Goal: Task Accomplishment & Management: Manage account settings

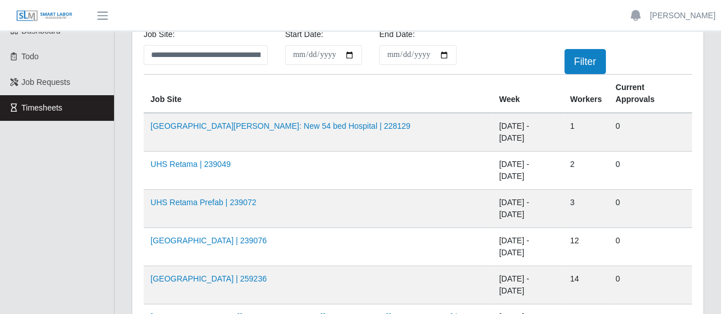
scroll to position [57, 0]
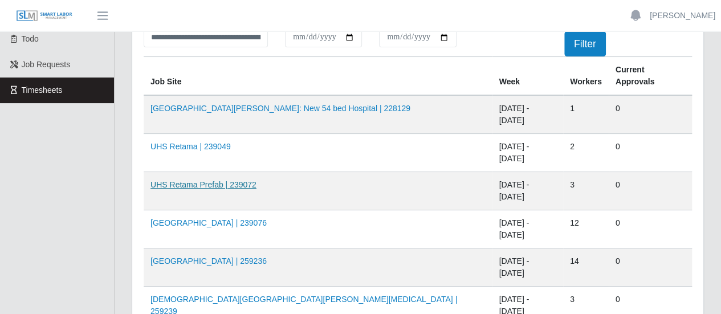
click at [207, 180] on link "UHS Retama Prefab | 239072" at bounding box center [204, 184] width 106 height 9
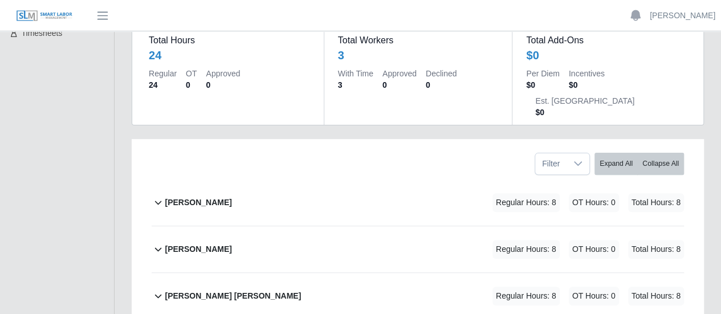
scroll to position [171, 0]
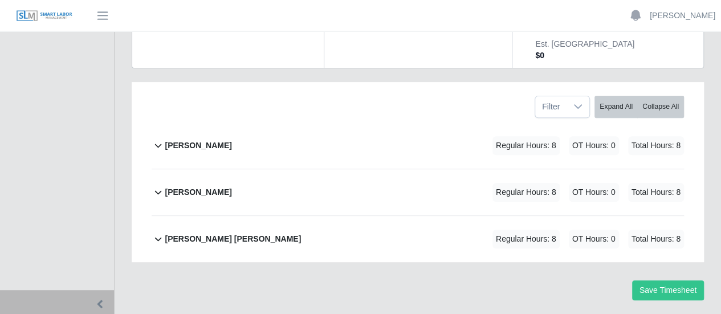
click at [196, 140] on b "[PERSON_NAME]" at bounding box center [198, 146] width 67 height 12
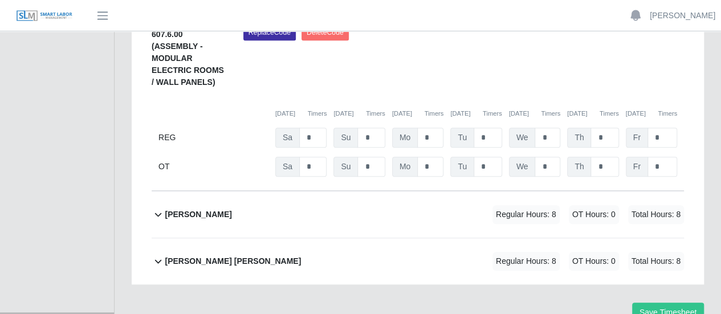
scroll to position [271, 0]
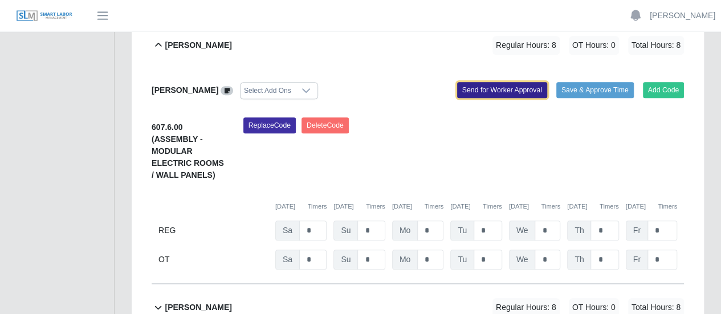
click at [475, 82] on button "Send for Worker Approval" at bounding box center [502, 90] width 90 height 16
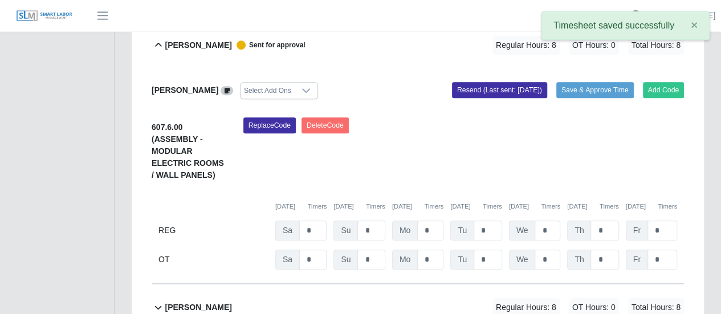
click at [194, 302] on b "[PERSON_NAME]" at bounding box center [198, 308] width 67 height 12
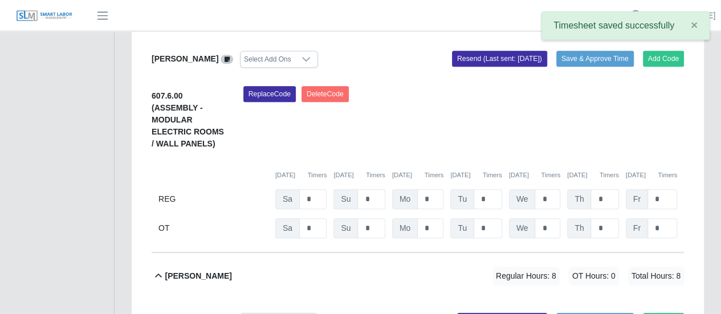
scroll to position [328, 0]
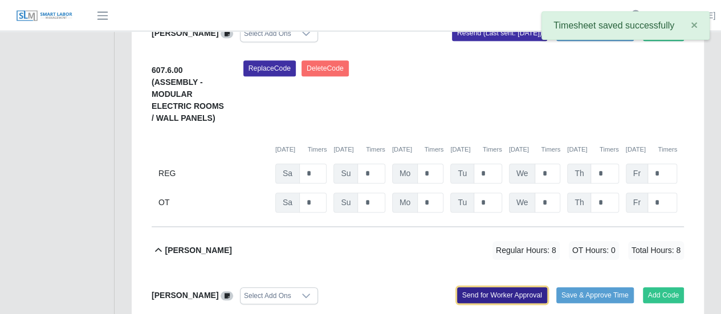
click at [486, 287] on button "Send for Worker Approval" at bounding box center [502, 295] width 90 height 16
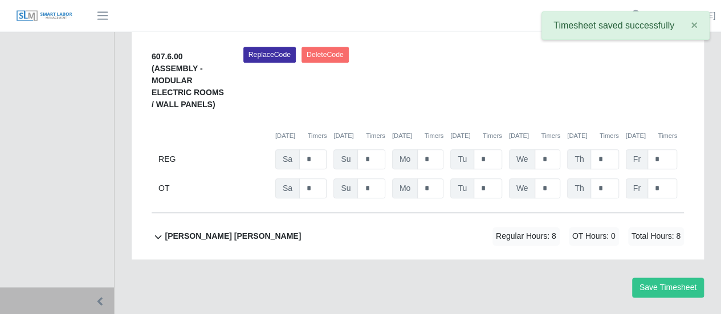
click at [195, 230] on b "Victor Francisco Garcias Perez" at bounding box center [233, 236] width 136 height 12
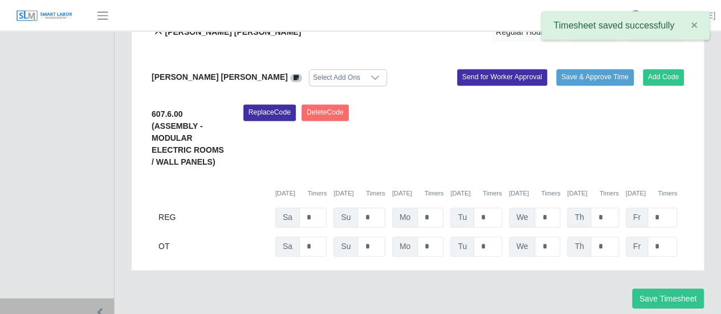
scroll to position [819, 0]
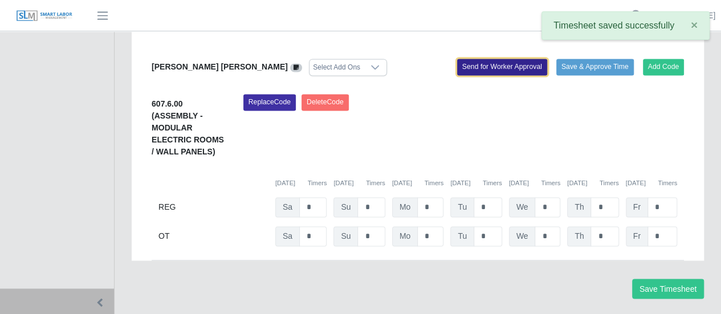
click at [503, 59] on button "Send for Worker Approval" at bounding box center [502, 67] width 90 height 16
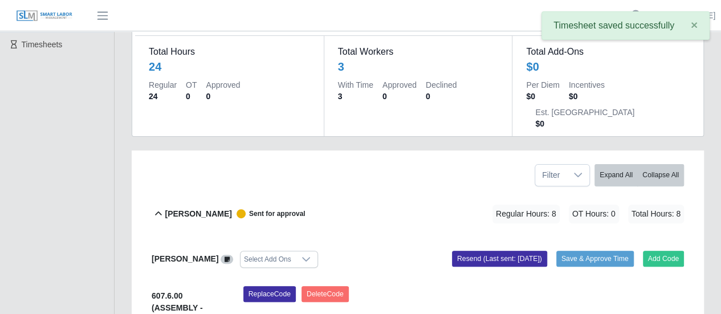
scroll to position [78, 0]
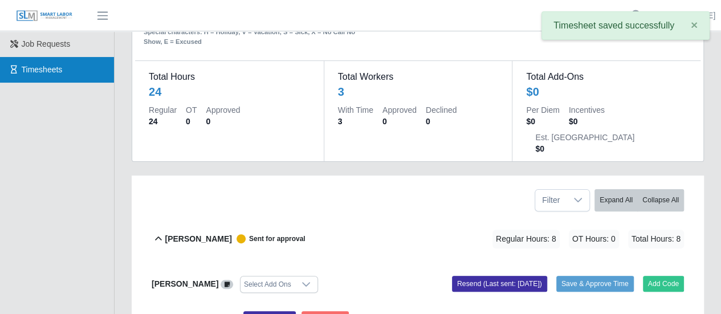
click at [47, 72] on span "Timesheets" at bounding box center [42, 69] width 41 height 9
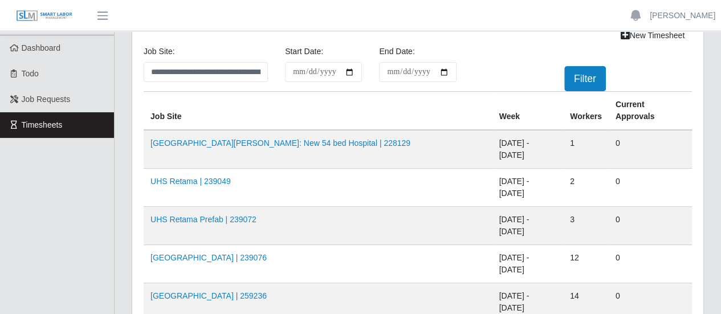
scroll to position [57, 0]
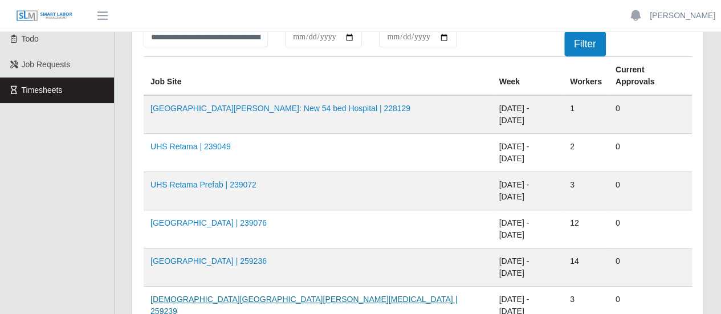
click at [236, 295] on link "Methodist Westover Hills ICU | 259239" at bounding box center [304, 305] width 307 height 21
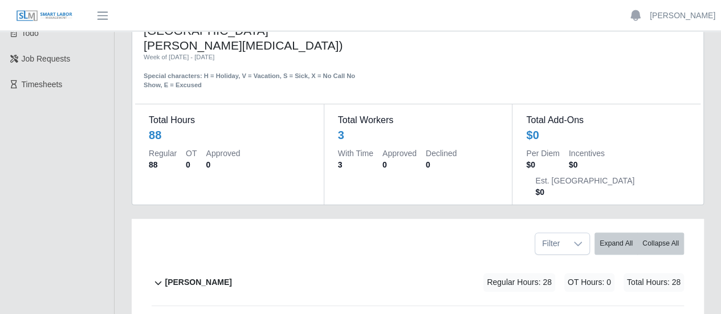
scroll to position [171, 0]
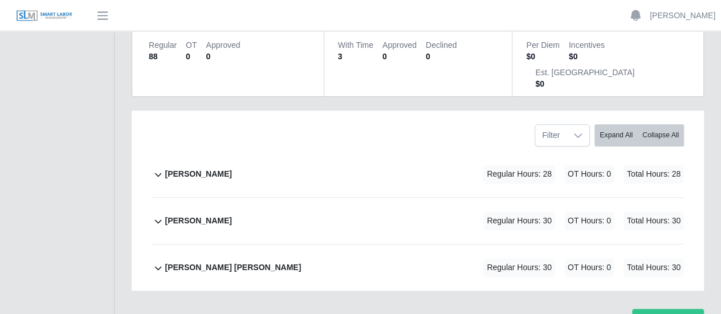
click at [197, 168] on b "[PERSON_NAME]" at bounding box center [198, 174] width 67 height 12
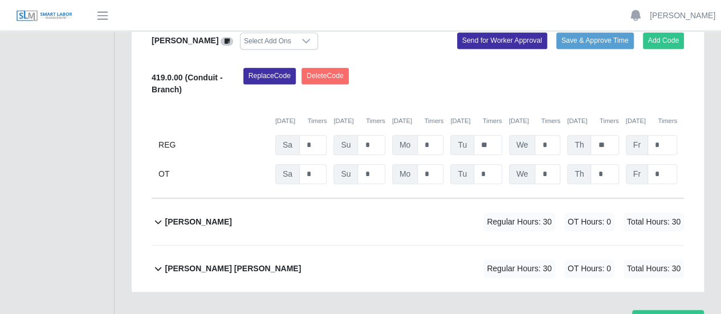
scroll to position [293, 0]
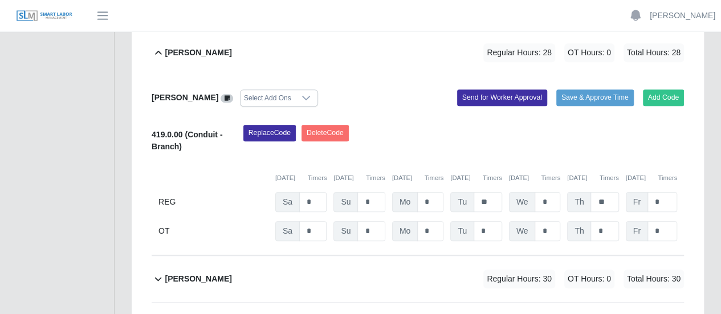
click at [191, 273] on b "[PERSON_NAME]" at bounding box center [198, 279] width 67 height 12
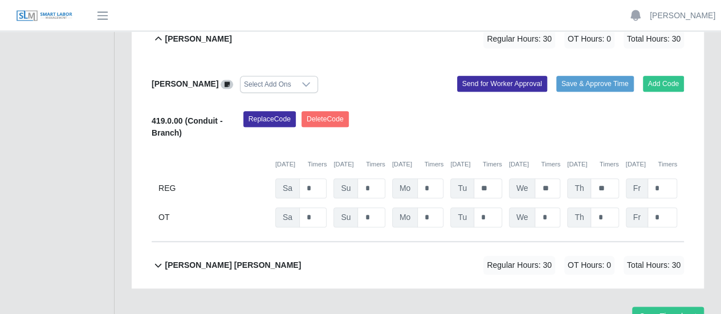
click at [197, 259] on b "[PERSON_NAME] [PERSON_NAME]" at bounding box center [233, 265] width 136 height 12
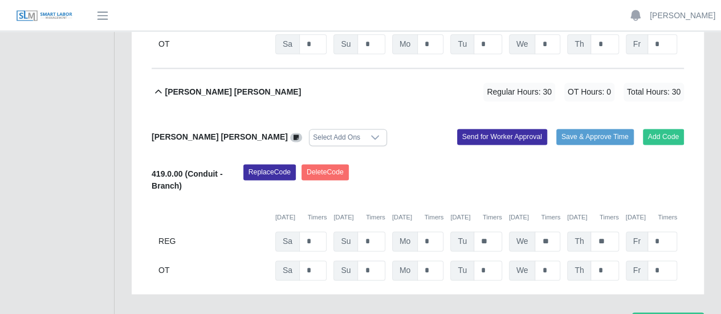
scroll to position [712, 0]
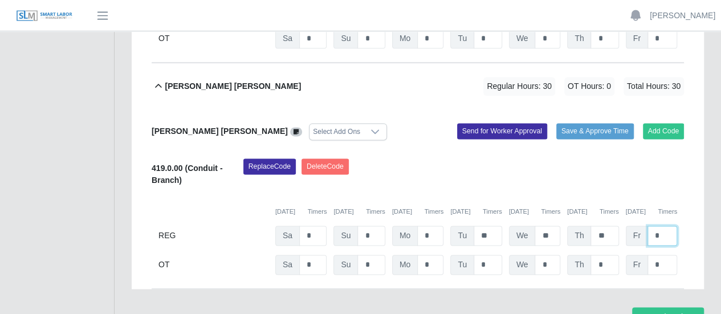
drag, startPoint x: 659, startPoint y: 178, endPoint x: 650, endPoint y: 178, distance: 9.1
click at [650, 226] on input "*" at bounding box center [663, 236] width 30 height 20
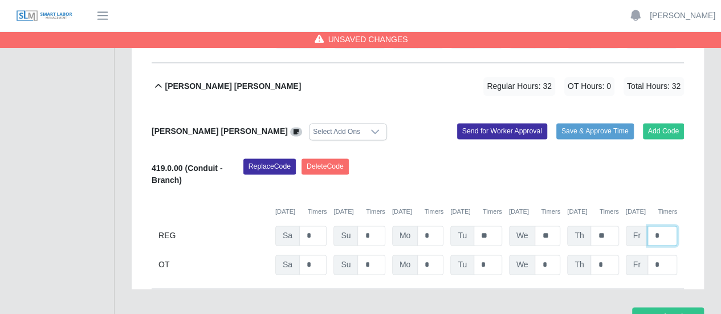
type input "*"
drag, startPoint x: 661, startPoint y: 204, endPoint x: 651, endPoint y: 205, distance: 10.3
click at [652, 255] on input "*" at bounding box center [663, 265] width 30 height 20
type input "*"
click at [663, 226] on input "*" at bounding box center [663, 236] width 30 height 20
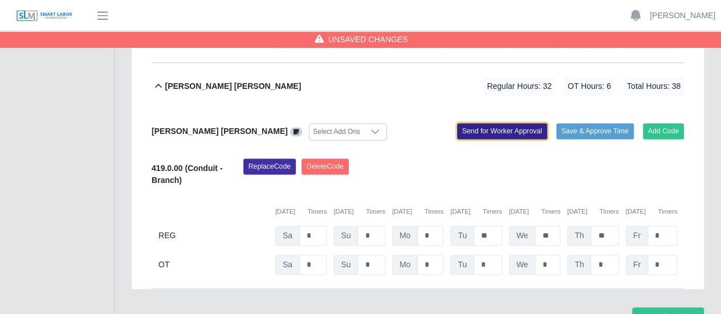
click at [482, 123] on button "Send for Worker Approval" at bounding box center [502, 131] width 90 height 16
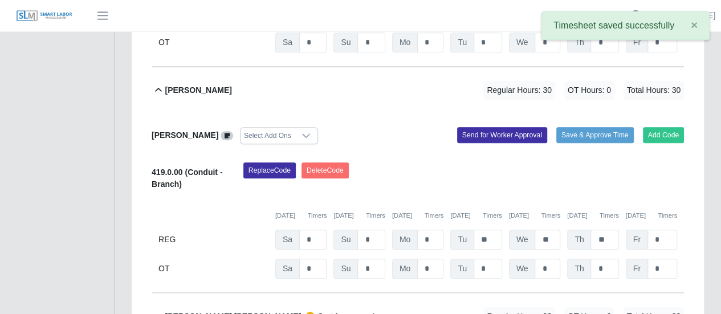
scroll to position [426, 0]
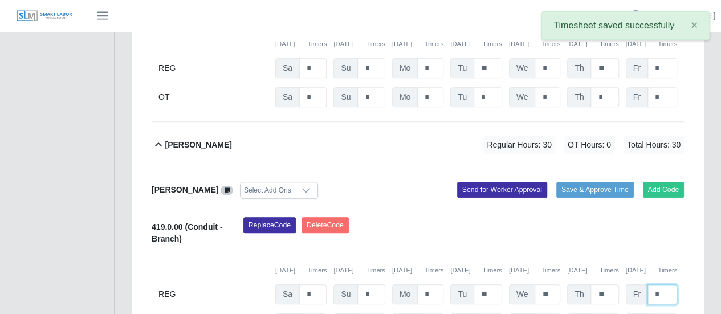
drag, startPoint x: 657, startPoint y: 234, endPoint x: 647, endPoint y: 234, distance: 10.3
click at [648, 285] on input "*" at bounding box center [663, 295] width 30 height 20
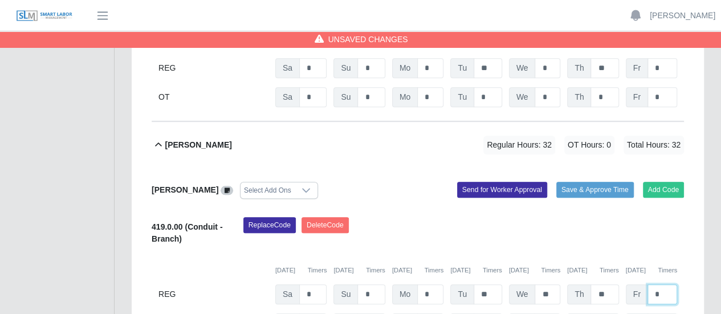
type input "*"
drag, startPoint x: 661, startPoint y: 263, endPoint x: 640, endPoint y: 264, distance: 20.6
type input "*"
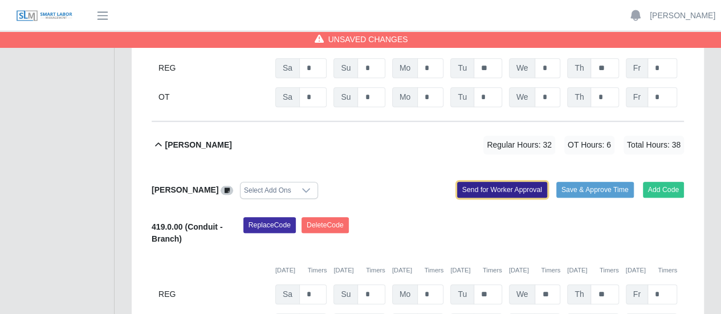
click at [526, 182] on button "Send for Worker Approval" at bounding box center [502, 190] width 90 height 16
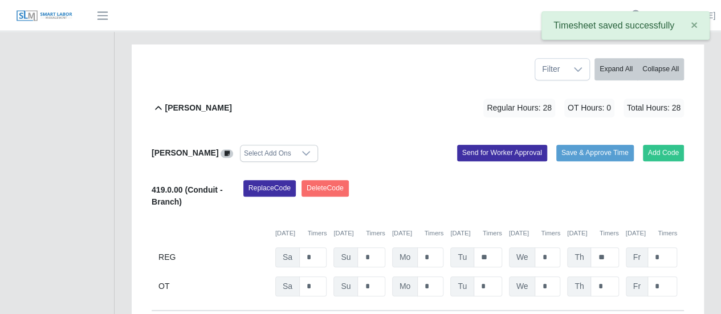
scroll to position [255, 0]
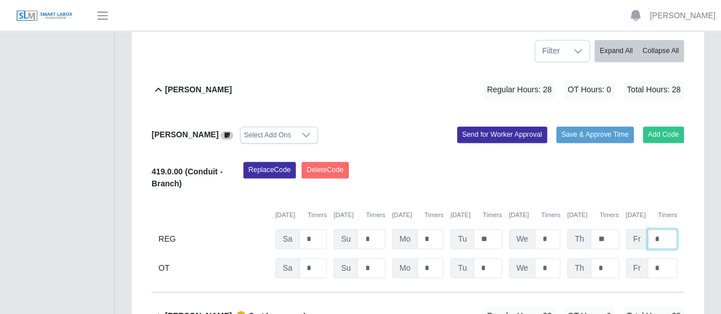
drag, startPoint x: 663, startPoint y: 181, endPoint x: 649, endPoint y: 181, distance: 13.7
click at [651, 229] on input "*" at bounding box center [663, 239] width 30 height 20
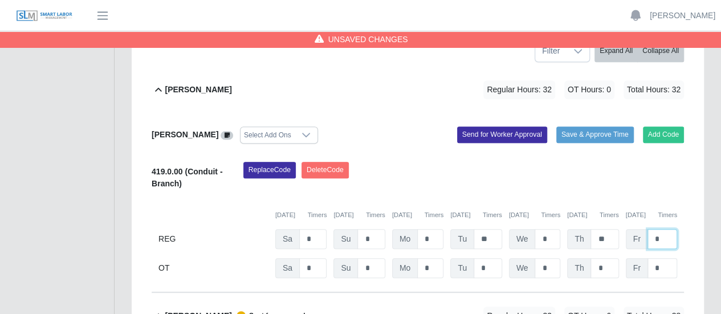
type input "*"
drag, startPoint x: 658, startPoint y: 210, endPoint x: 650, endPoint y: 211, distance: 8.0
click at [650, 258] on input "*" at bounding box center [663, 268] width 30 height 20
type input "*"
click at [666, 229] on input "*" at bounding box center [663, 239] width 30 height 20
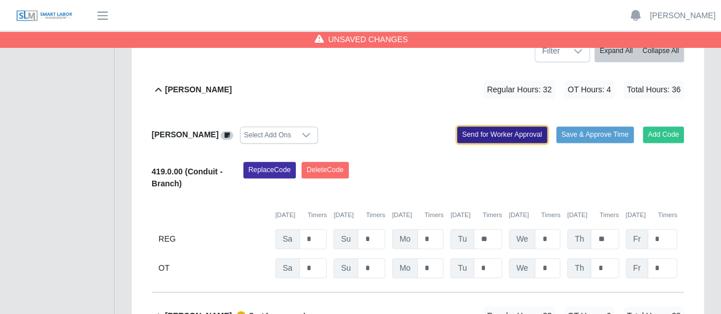
click at [498, 127] on button "Send for Worker Approval" at bounding box center [502, 135] width 90 height 16
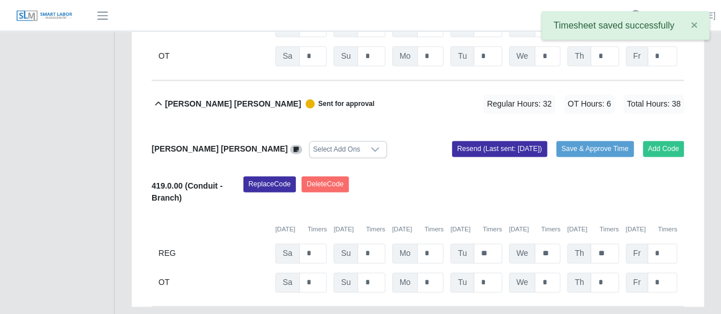
scroll to position [712, 0]
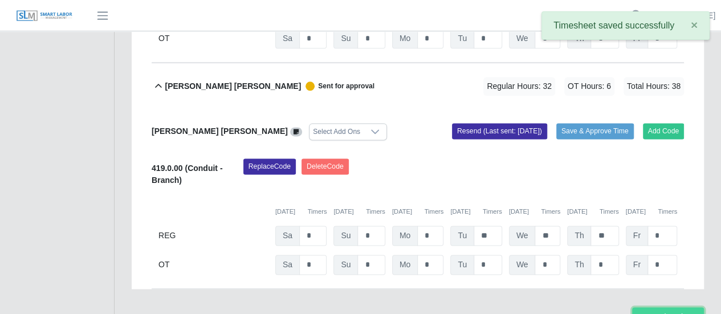
click at [648, 307] on button "Save Timesheet" at bounding box center [668, 317] width 72 height 20
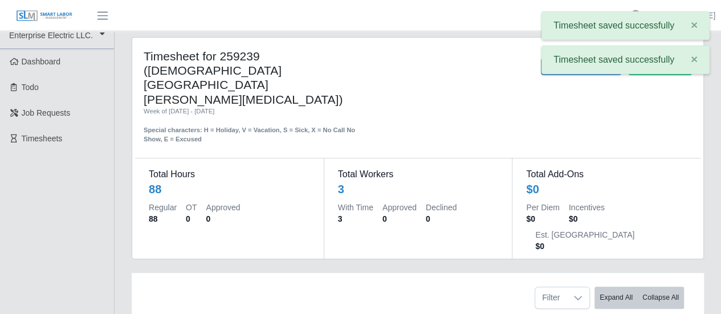
scroll to position [0, 0]
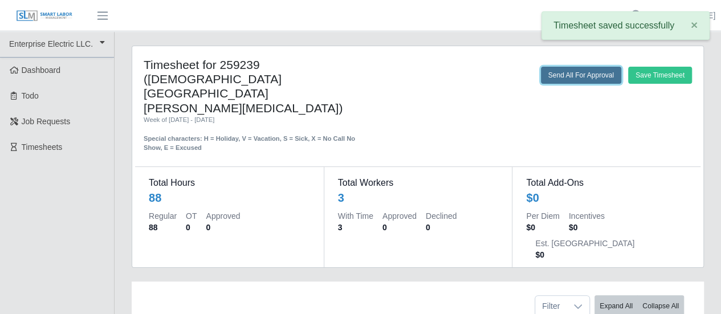
click at [541, 77] on button "Send All For Approval" at bounding box center [581, 75] width 80 height 17
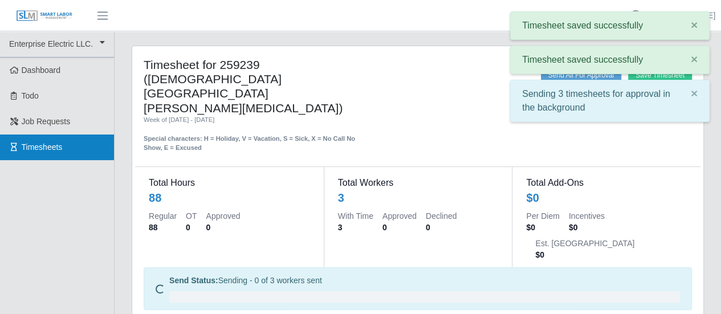
click at [41, 150] on span "Timesheets" at bounding box center [42, 147] width 41 height 9
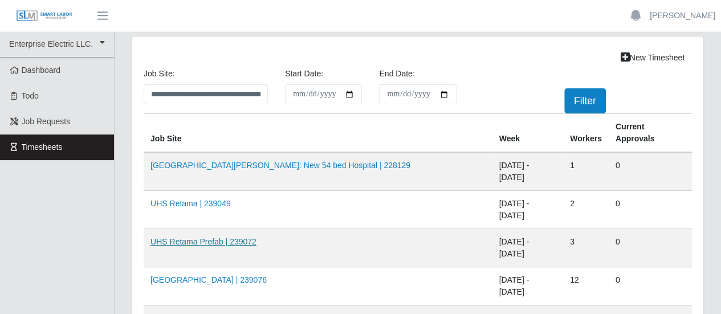
click at [189, 237] on link "UHS Retama Prefab | 239072" at bounding box center [204, 241] width 106 height 9
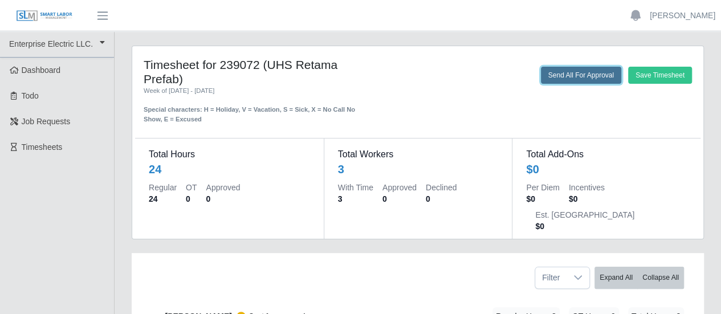
click at [587, 74] on button "Send All For Approval" at bounding box center [581, 75] width 80 height 17
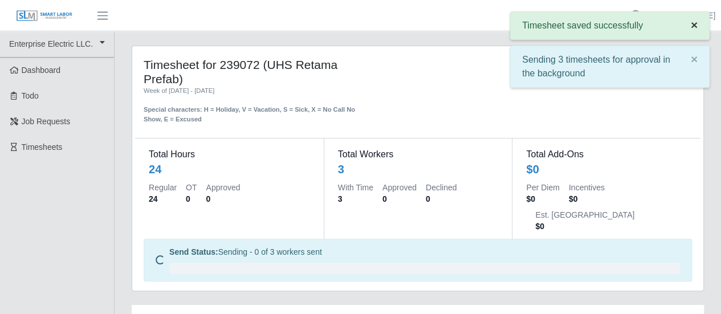
click at [691, 23] on span "×" at bounding box center [694, 24] width 7 height 13
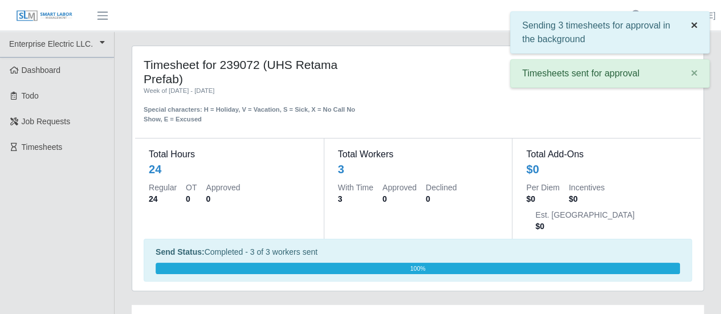
click at [691, 22] on span "×" at bounding box center [694, 24] width 7 height 13
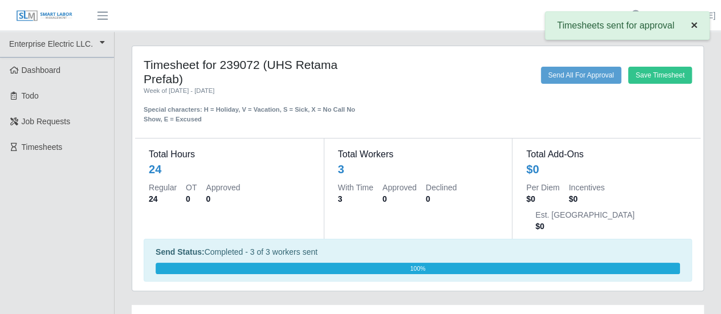
click at [702, 16] on button "×" at bounding box center [695, 25] width 30 height 26
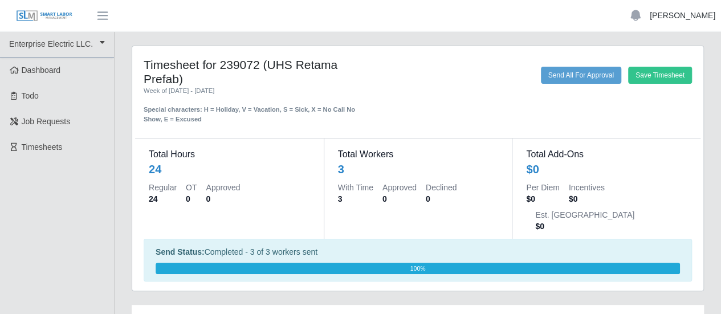
click at [696, 18] on link "[PERSON_NAME]" at bounding box center [683, 16] width 66 height 12
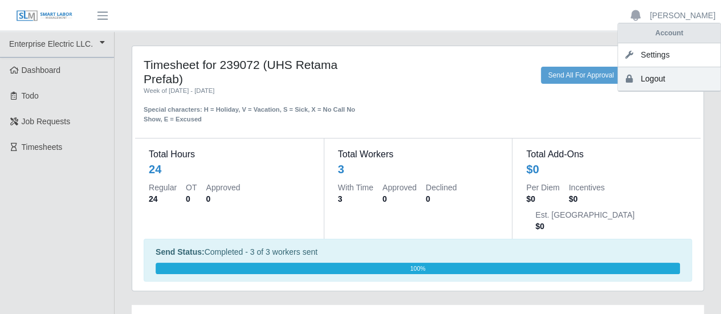
click at [654, 79] on link "Logout" at bounding box center [669, 79] width 103 height 24
